Goal: Navigation & Orientation: Find specific page/section

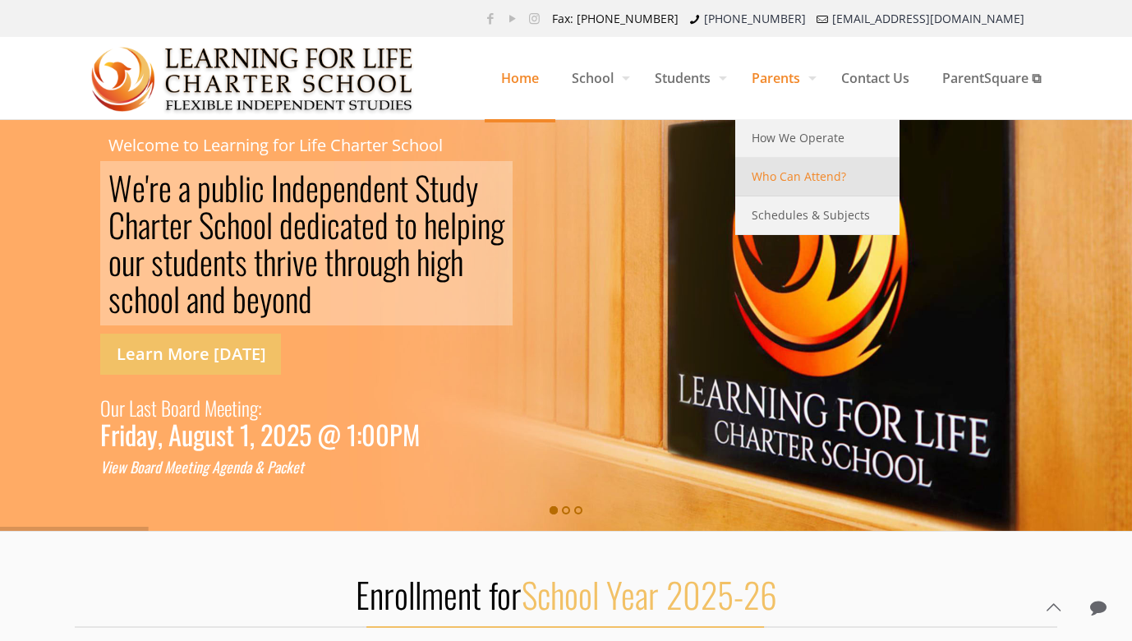
click at [775, 183] on span "Who Can Attend?" at bounding box center [799, 176] width 94 height 21
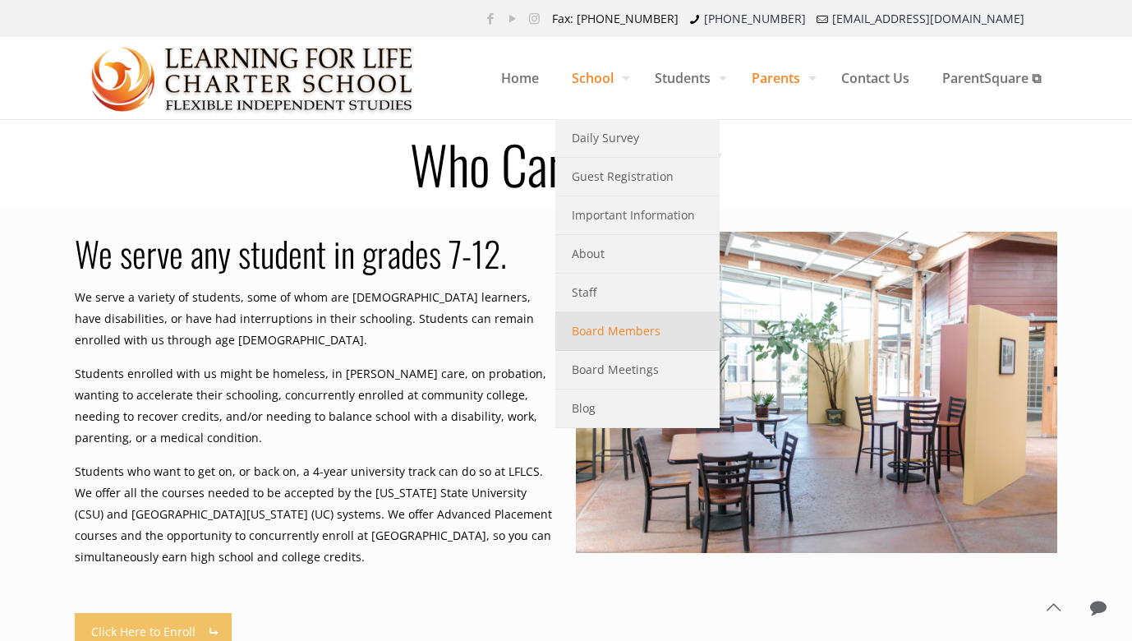
click at [587, 339] on span "Board Members" at bounding box center [616, 330] width 89 height 21
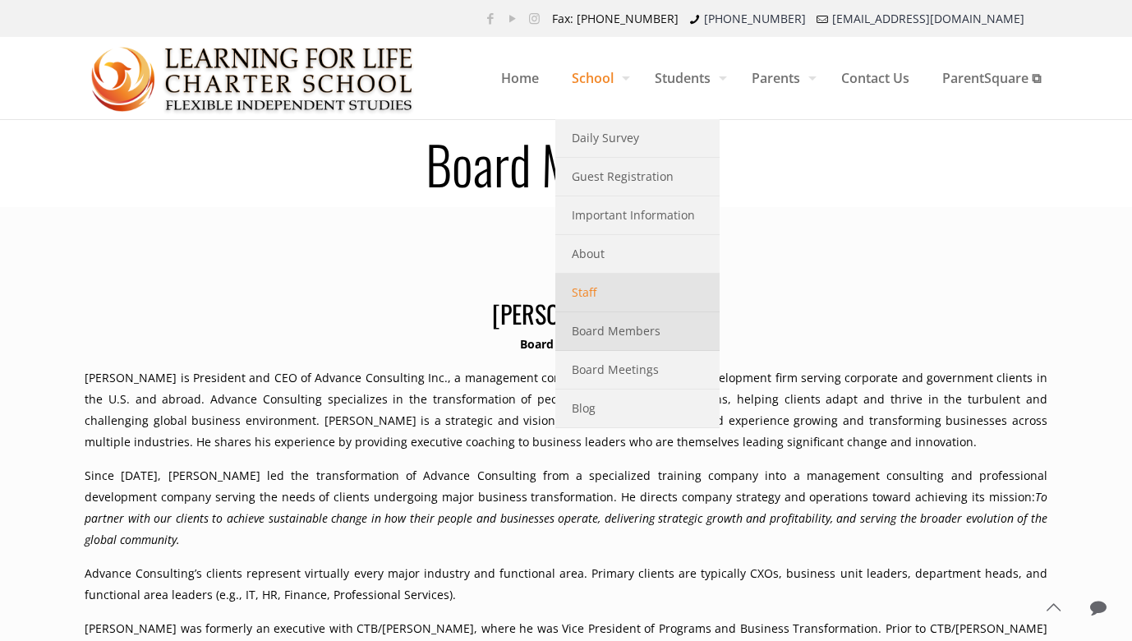
click at [590, 290] on span "Staff" at bounding box center [584, 292] width 25 height 21
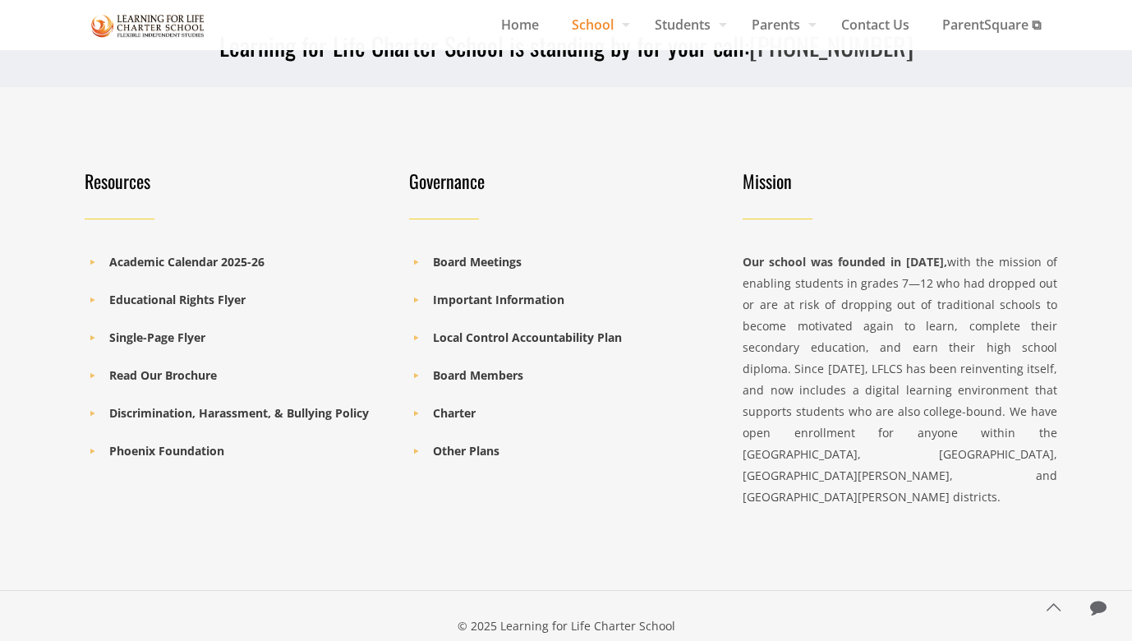
scroll to position [1252, 0]
